Goal: Book appointment/travel/reservation

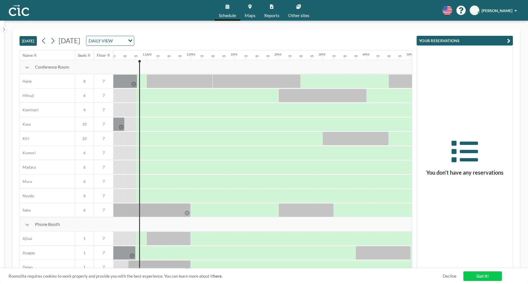
scroll to position [0, 462]
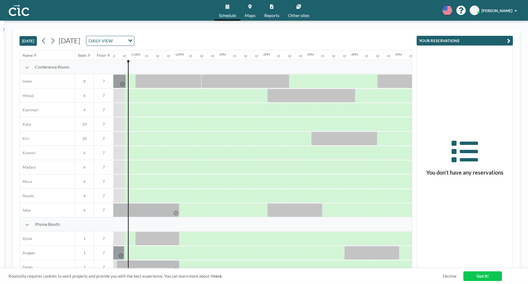
click at [33, 40] on button "[DATE]" at bounding box center [28, 41] width 17 height 10
click at [80, 41] on span "[DATE]" at bounding box center [70, 40] width 22 height 8
click at [80, 40] on span "[DATE]" at bounding box center [70, 40] width 22 height 8
click at [4, 30] on icon at bounding box center [4, 30] width 4 height 6
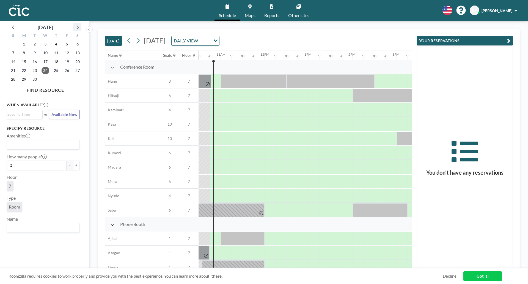
click at [78, 29] on icon at bounding box center [77, 26] width 7 height 7
click at [57, 53] on span "9" at bounding box center [56, 53] width 8 height 8
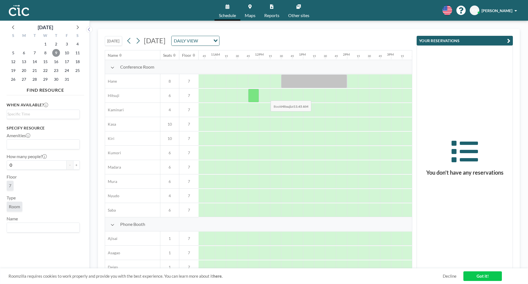
scroll to position [0, 477]
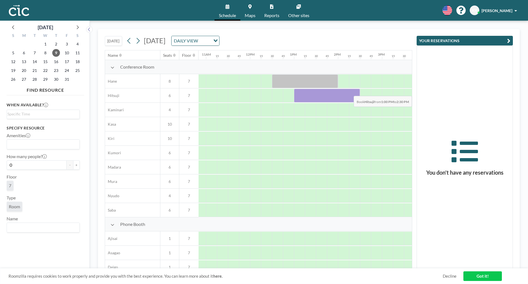
drag, startPoint x: 297, startPoint y: 94, endPoint x: 352, endPoint y: 92, distance: 54.8
click at [352, 92] on div at bounding box center [327, 96] width 66 height 14
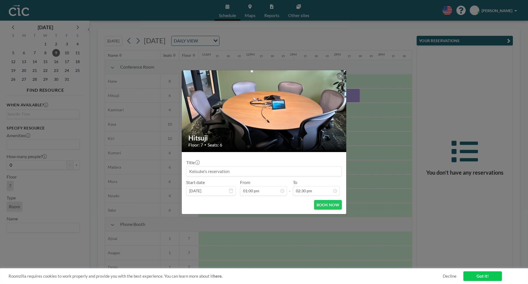
scroll to position [509, 0]
click at [324, 204] on button "BOOK NOW" at bounding box center [328, 205] width 28 height 10
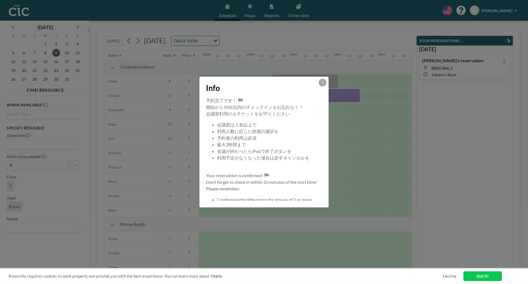
scroll to position [9, 0]
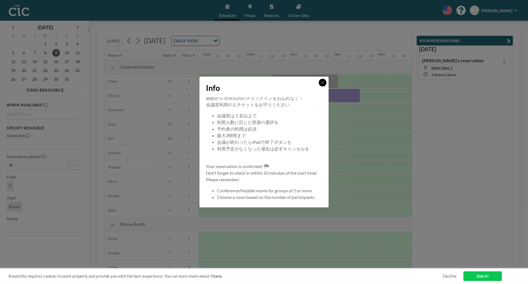
click at [322, 84] on button at bounding box center [323, 83] width 8 height 8
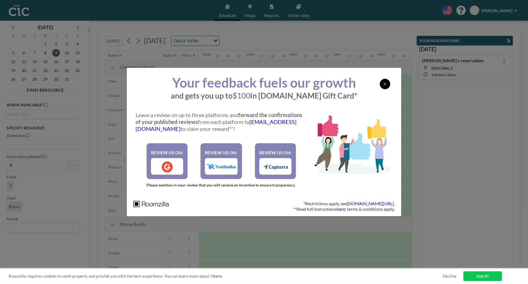
click at [386, 88] on div at bounding box center [385, 84] width 10 height 10
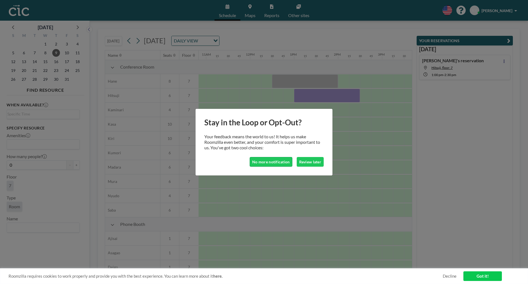
click at [280, 164] on button "No more notification" at bounding box center [271, 162] width 43 height 10
